Goal: Answer question/provide support: Share knowledge or assist other users

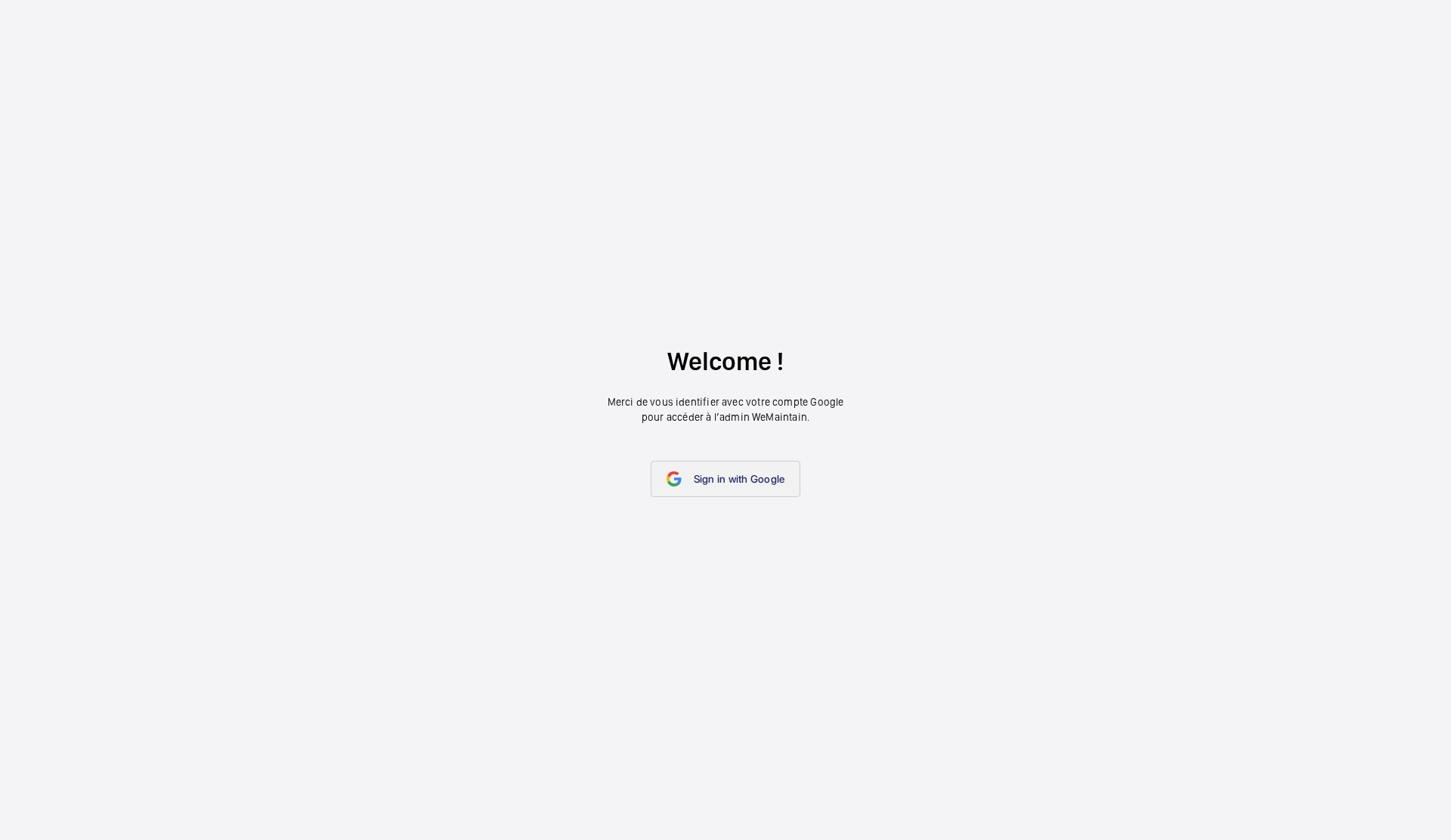
click at [739, 483] on span "Sign in with Google" at bounding box center [739, 479] width 92 height 12
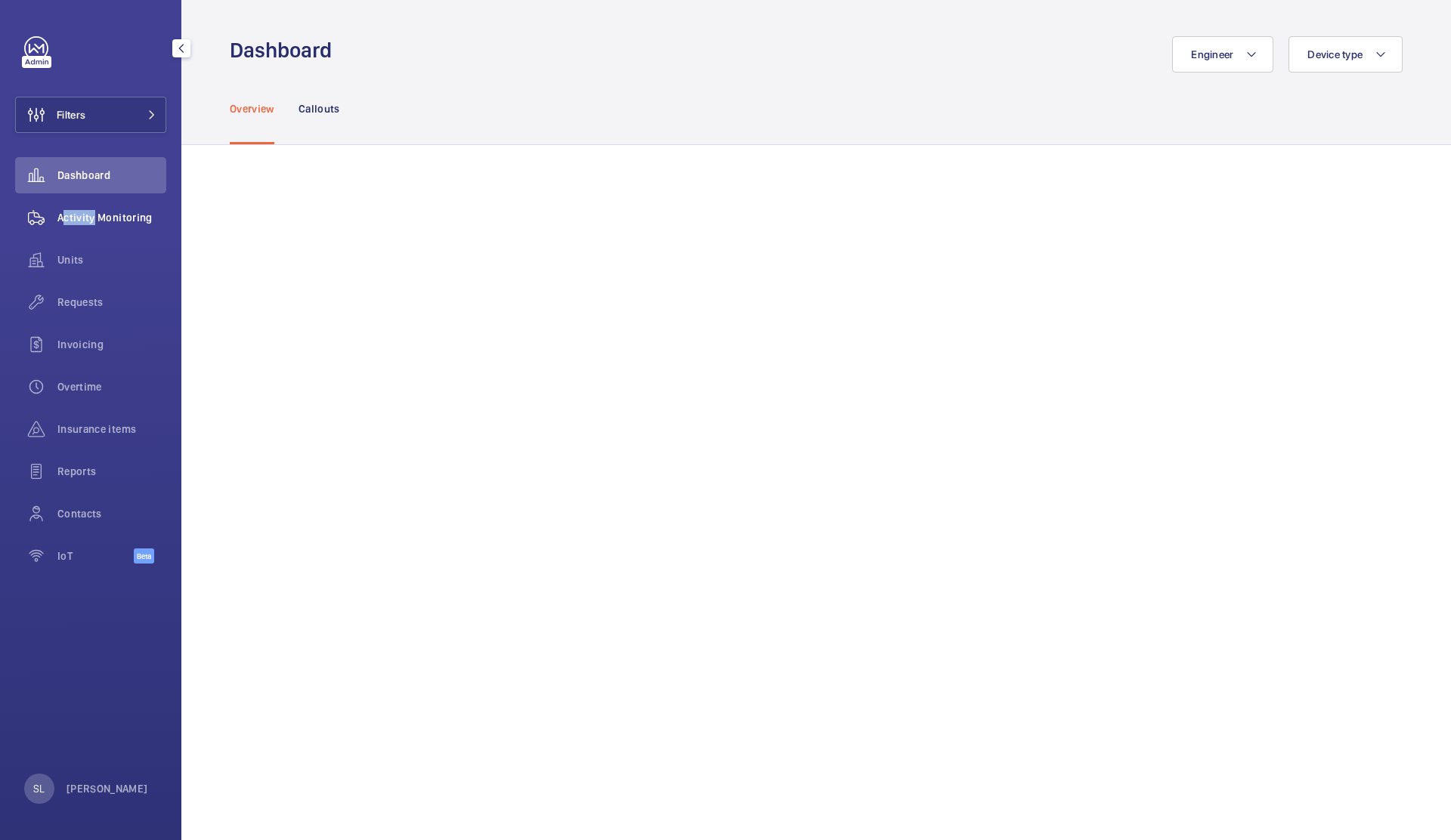
click at [88, 210] on span "Activity Monitoring" at bounding box center [112, 218] width 108 height 15
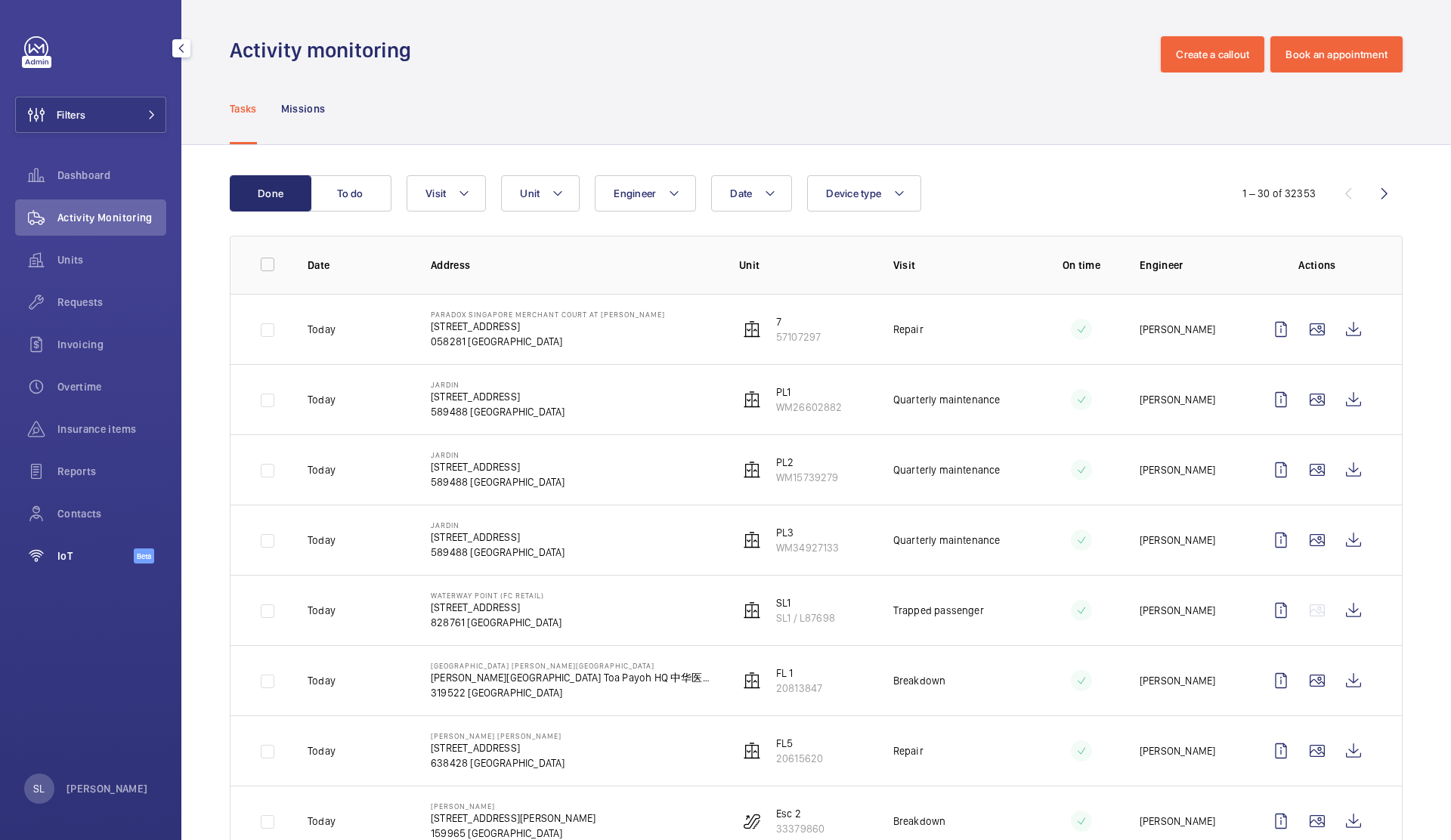
click at [59, 558] on span "IoT" at bounding box center [95, 556] width 76 height 15
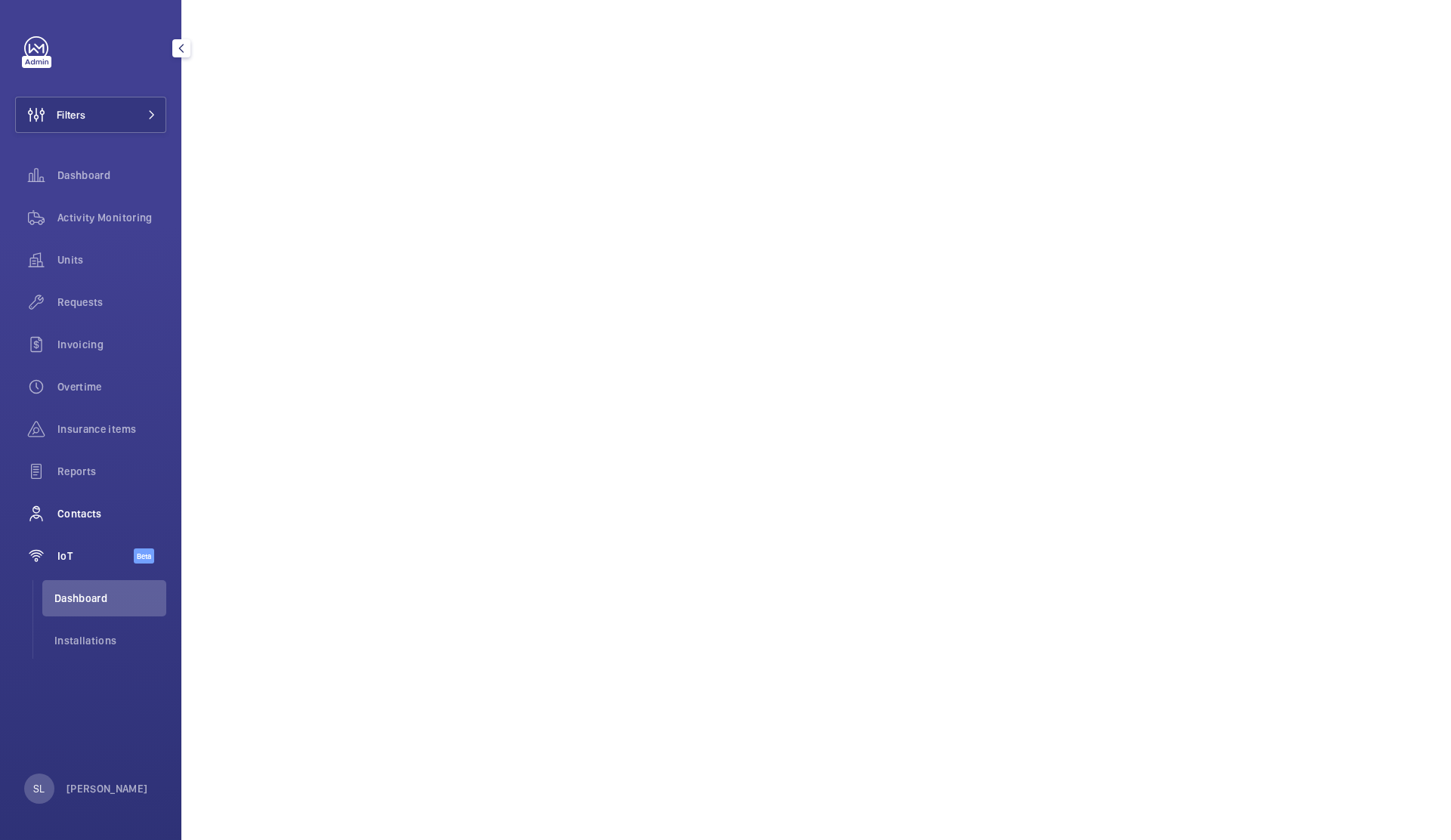
click at [76, 522] on div "Contacts" at bounding box center [91, 513] width 151 height 36
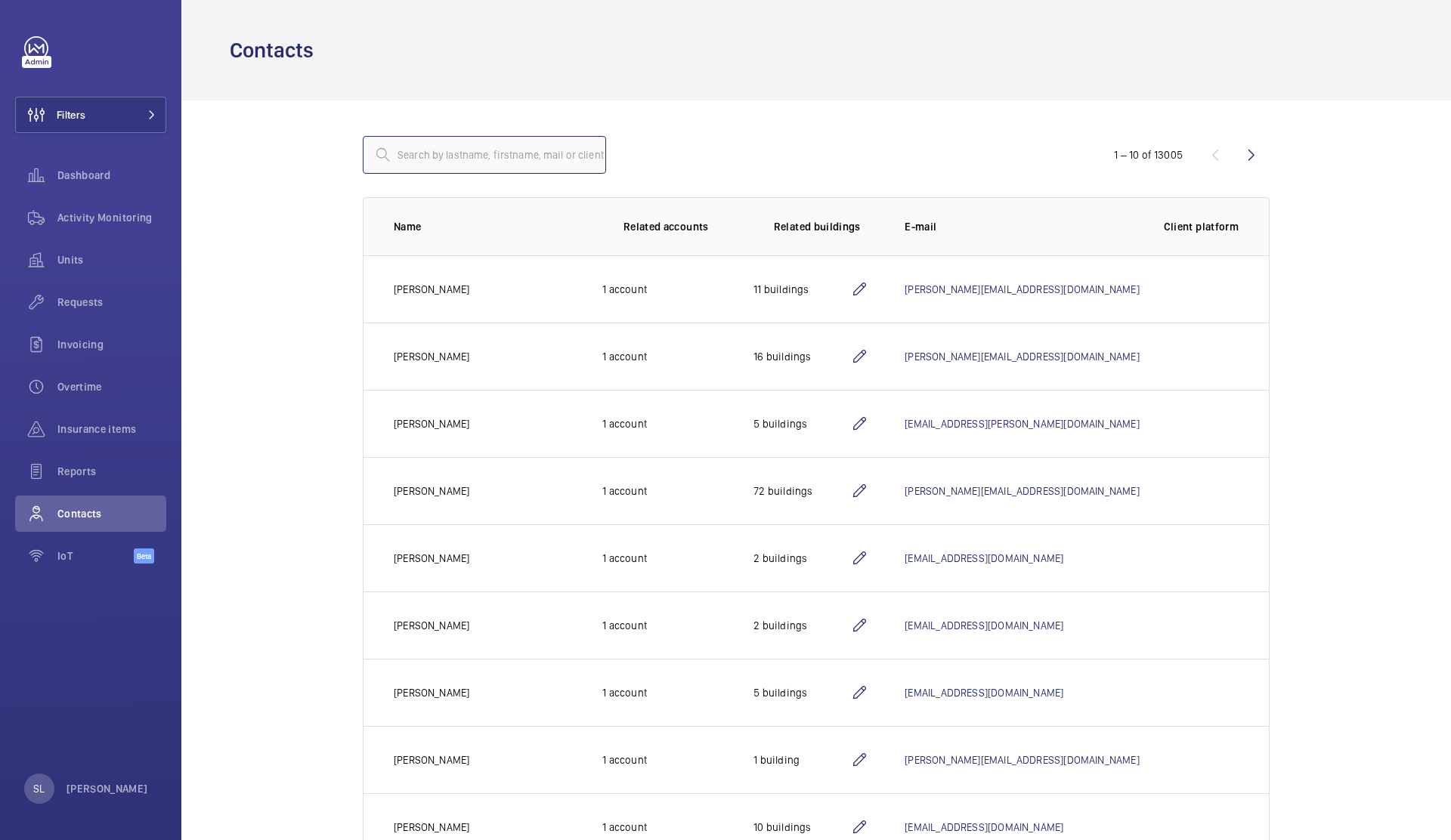
click at [479, 158] on input "text" at bounding box center [484, 155] width 243 height 38
type input "ikano"
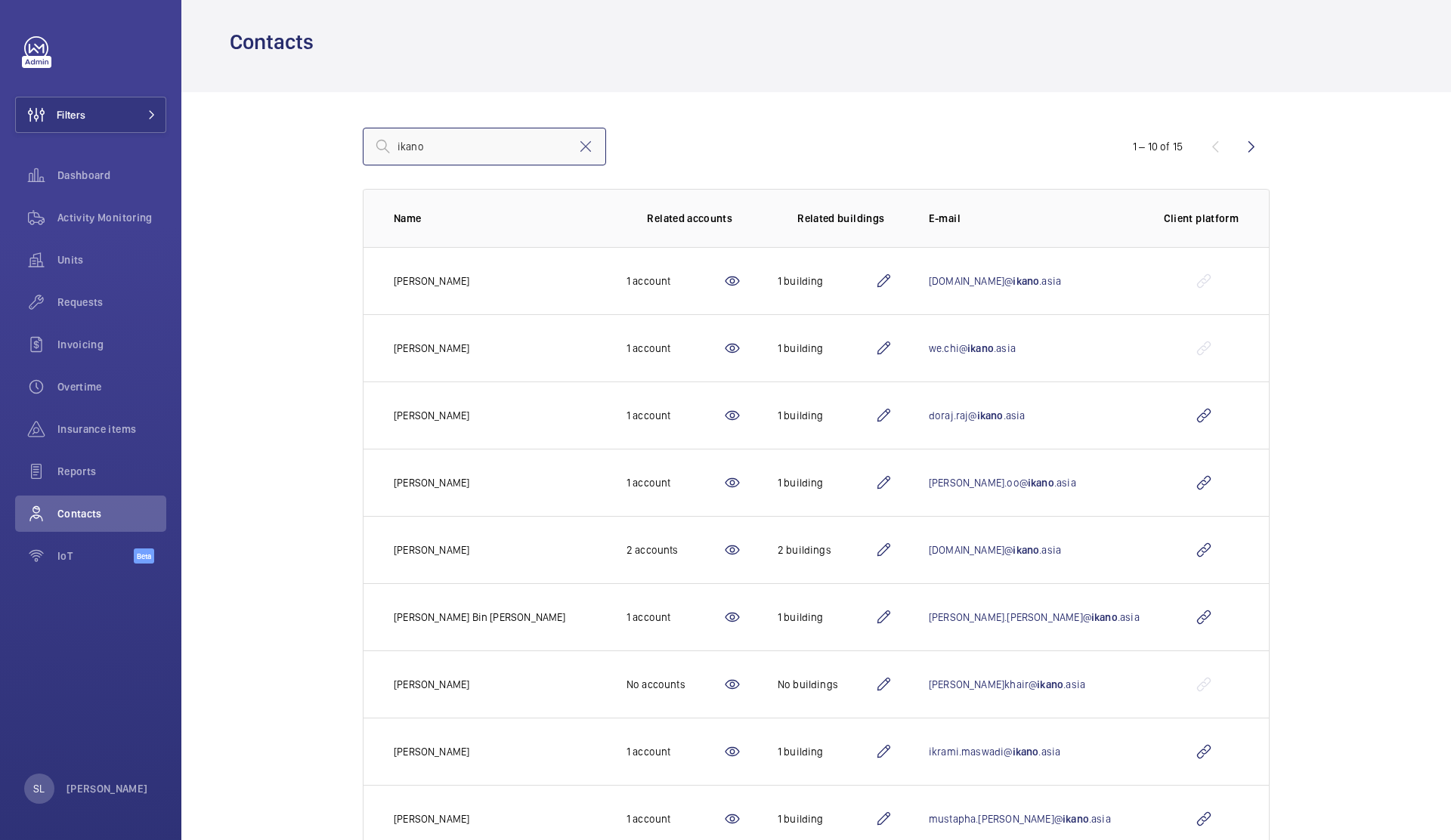
scroll to position [42, 0]
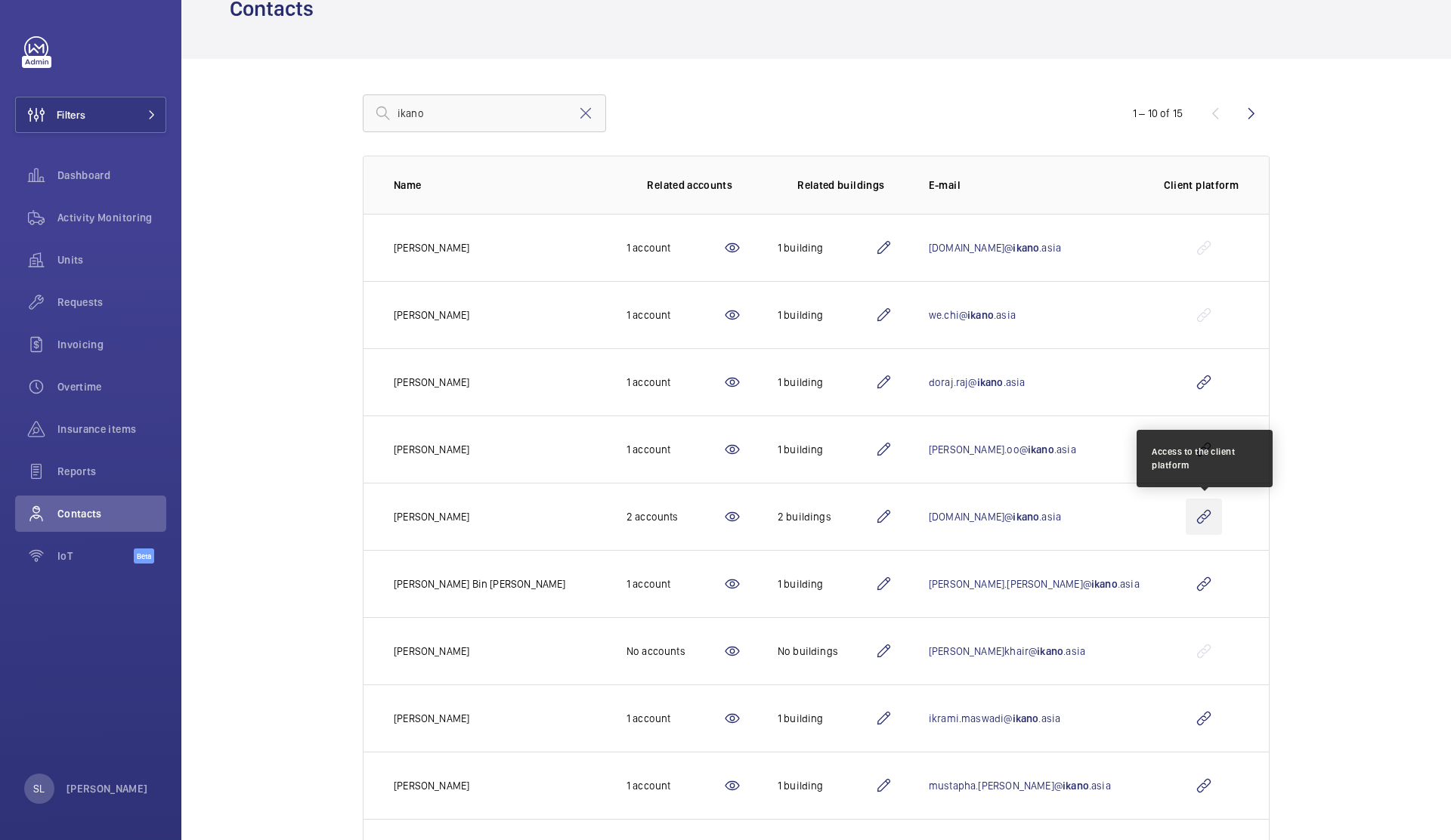
click at [1208, 517] on wm-front-icon-button at bounding box center [1203, 516] width 36 height 36
